Goal: Obtain resource: Download file/media

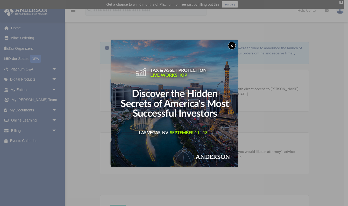
click at [233, 46] on button "x" at bounding box center [232, 46] width 8 height 8
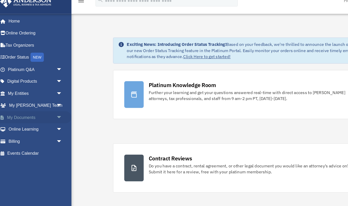
click at [16, 105] on link "My Documents arrow_drop_down" at bounding box center [34, 110] width 61 height 10
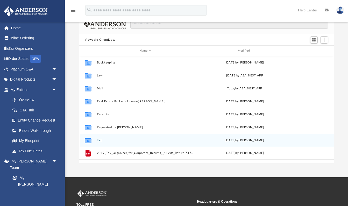
scroll to position [32, 0]
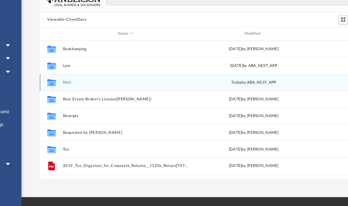
click at [97, 96] on button "Mail" at bounding box center [145, 97] width 97 height 3
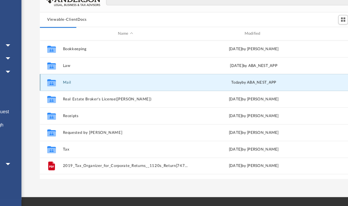
click at [97, 96] on button "Mail" at bounding box center [145, 97] width 97 height 3
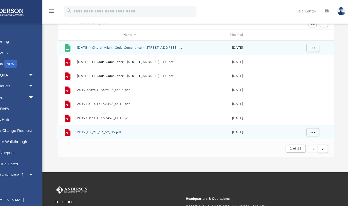
scroll to position [50, 0]
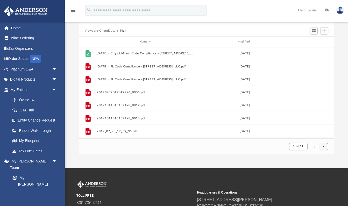
click at [326, 148] on button "submit" at bounding box center [322, 147] width 9 height 8
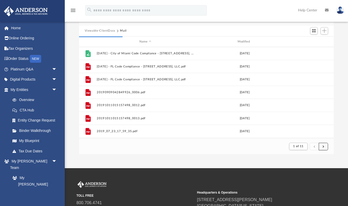
click at [326, 148] on button "submit" at bounding box center [322, 147] width 9 height 8
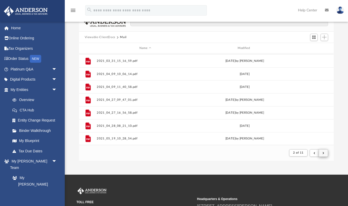
scroll to position [33, 0]
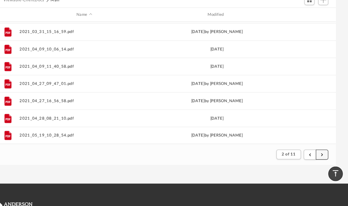
click at [318, 160] on button "submit" at bounding box center [322, 164] width 9 height 8
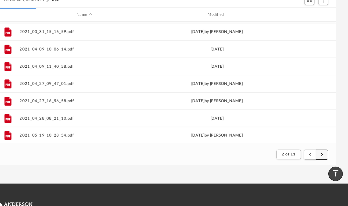
click at [318, 160] on button "submit" at bounding box center [322, 164] width 9 height 8
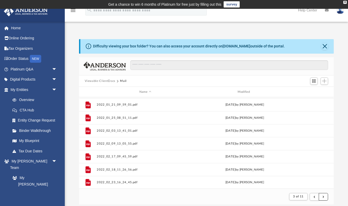
scroll to position [0, 0]
click at [323, 50] on div "Difficulty viewing your box folder? You can also access your account directly o…" at bounding box center [206, 46] width 253 height 14
click at [324, 46] on button "Close" at bounding box center [324, 46] width 7 height 7
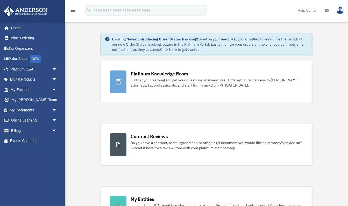
scroll to position [10, 4]
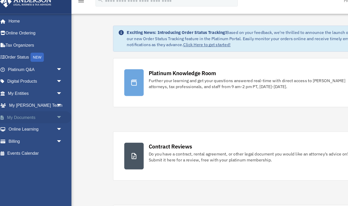
click at [52, 105] on span "arrow_drop_down" at bounding box center [57, 110] width 10 height 11
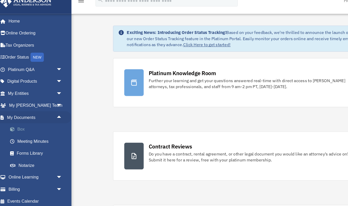
click at [35, 115] on link "Box" at bounding box center [35, 120] width 57 height 10
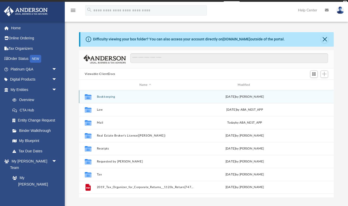
scroll to position [118, 255]
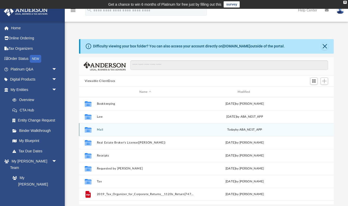
click at [101, 130] on button "Mail" at bounding box center [145, 129] width 97 height 3
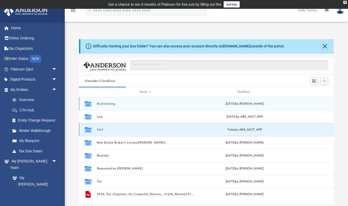
scroll to position [102, 255]
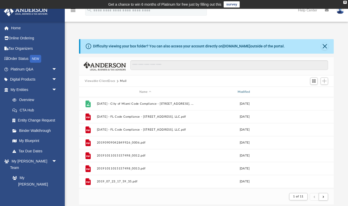
click at [241, 93] on div "Modified" at bounding box center [244, 92] width 97 height 5
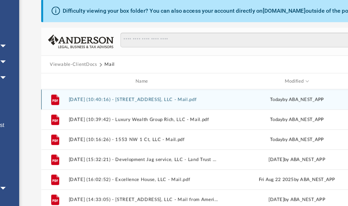
click at [97, 102] on button "2025.08.29 (10:40:16) - 420 Nw 59 Terrace, LLC - Mail.pdf" at bounding box center [145, 103] width 97 height 3
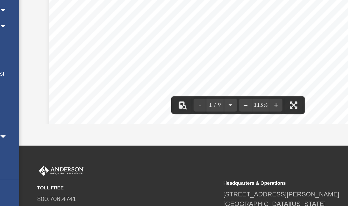
scroll to position [55, 0]
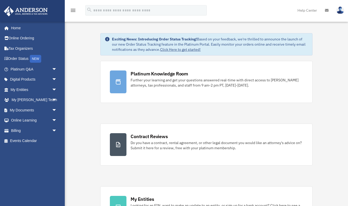
scroll to position [10, 4]
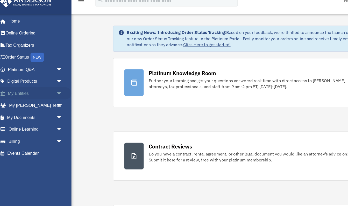
click at [52, 84] on span "arrow_drop_down" at bounding box center [57, 89] width 10 height 11
